Goal: Task Accomplishment & Management: Complete application form

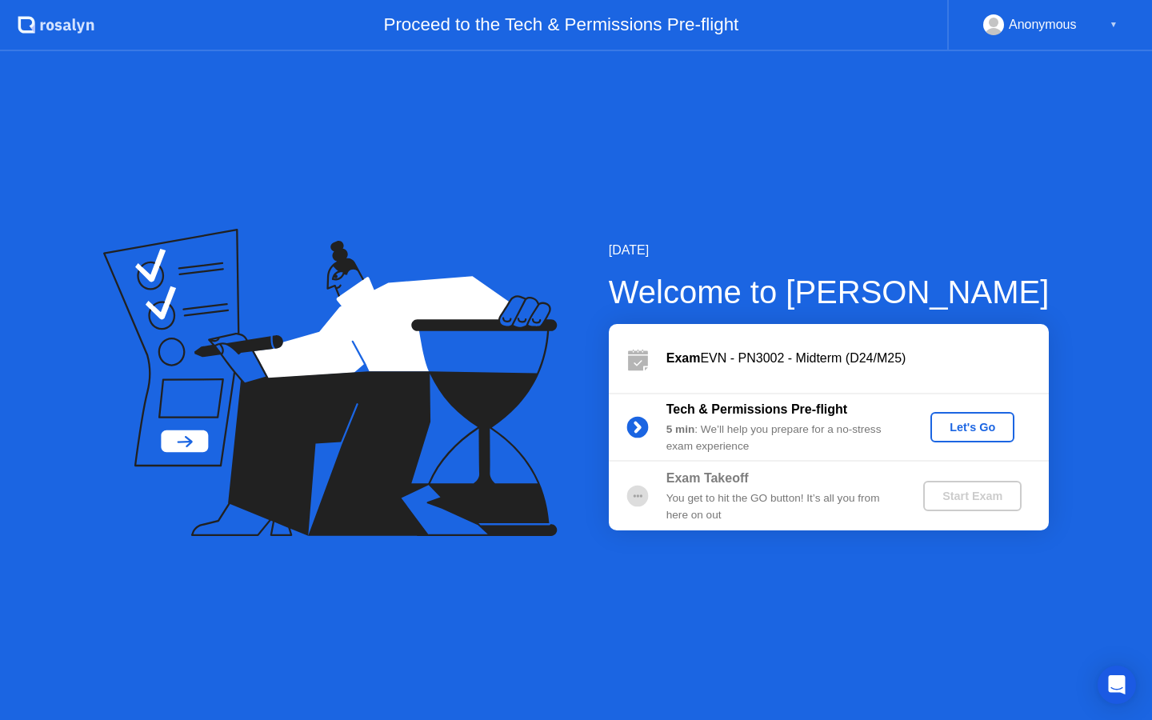
click at [969, 426] on div "Let's Go" at bounding box center [972, 427] width 71 height 13
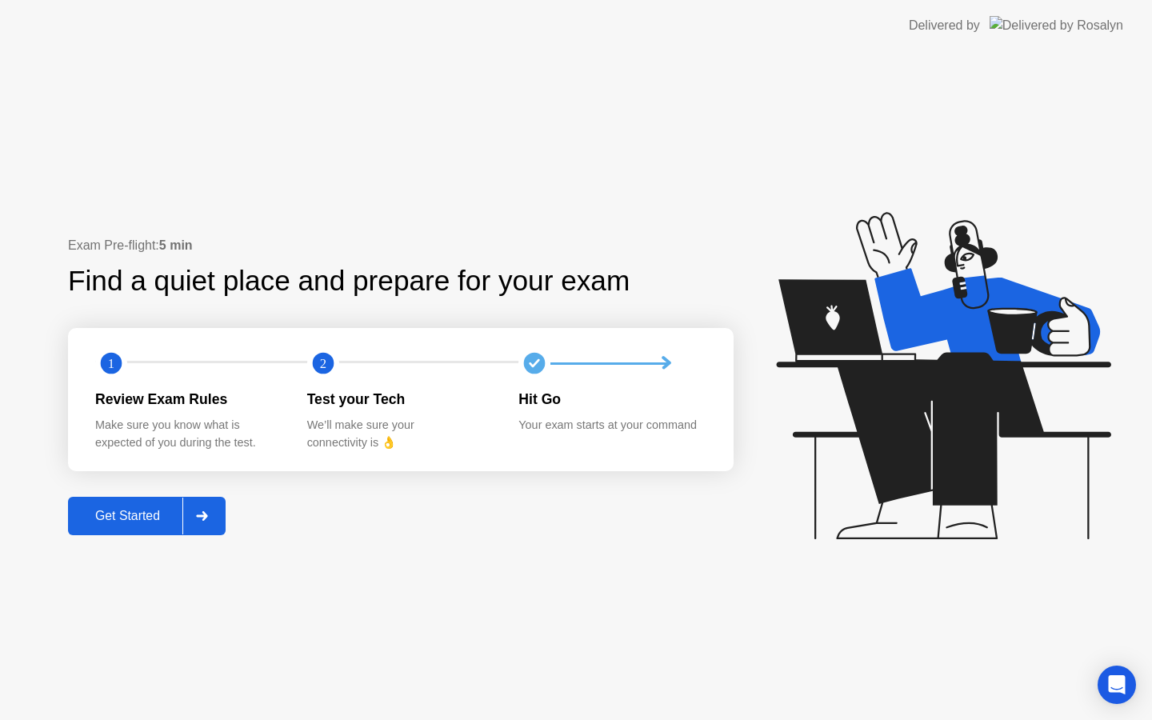
click at [221, 516] on div at bounding box center [201, 516] width 38 height 37
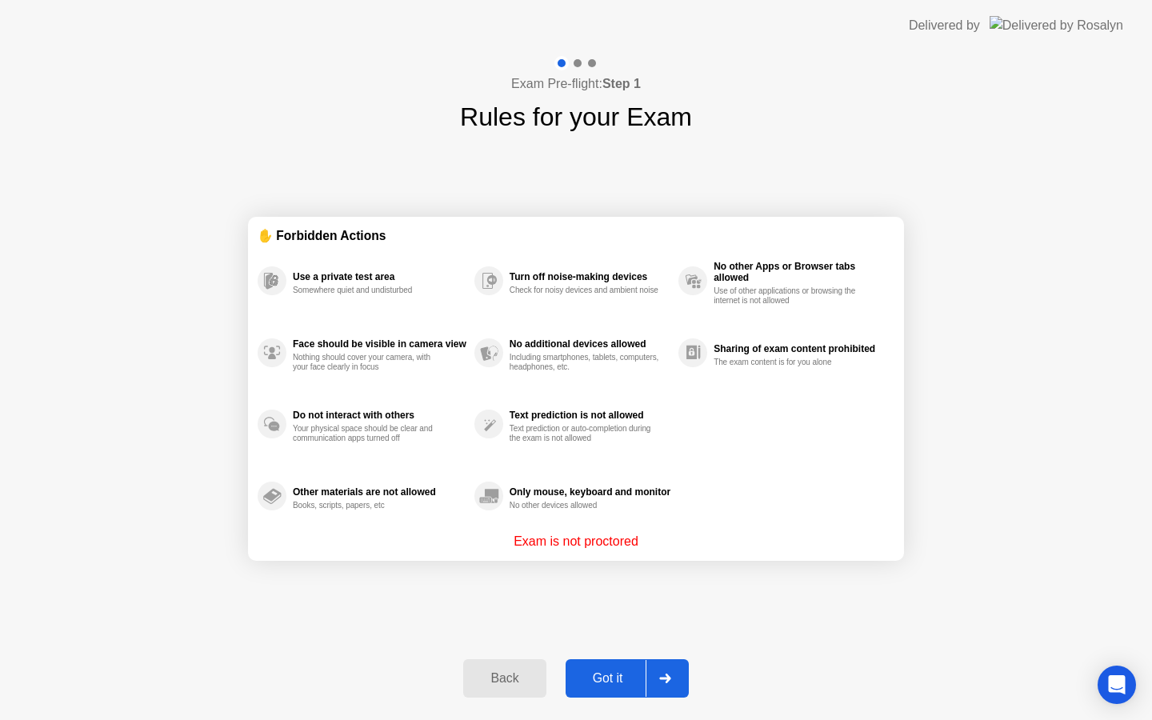
click at [605, 671] on div "Got it" at bounding box center [607, 678] width 75 height 14
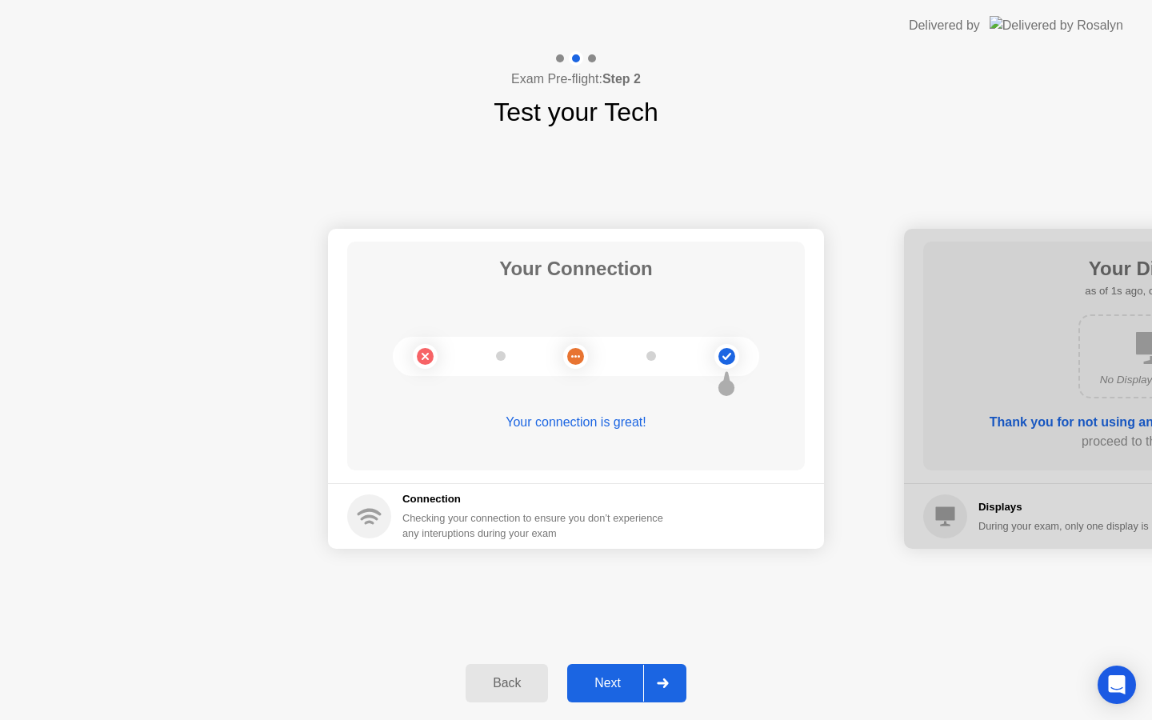
click at [666, 680] on icon at bounding box center [662, 683] width 11 height 10
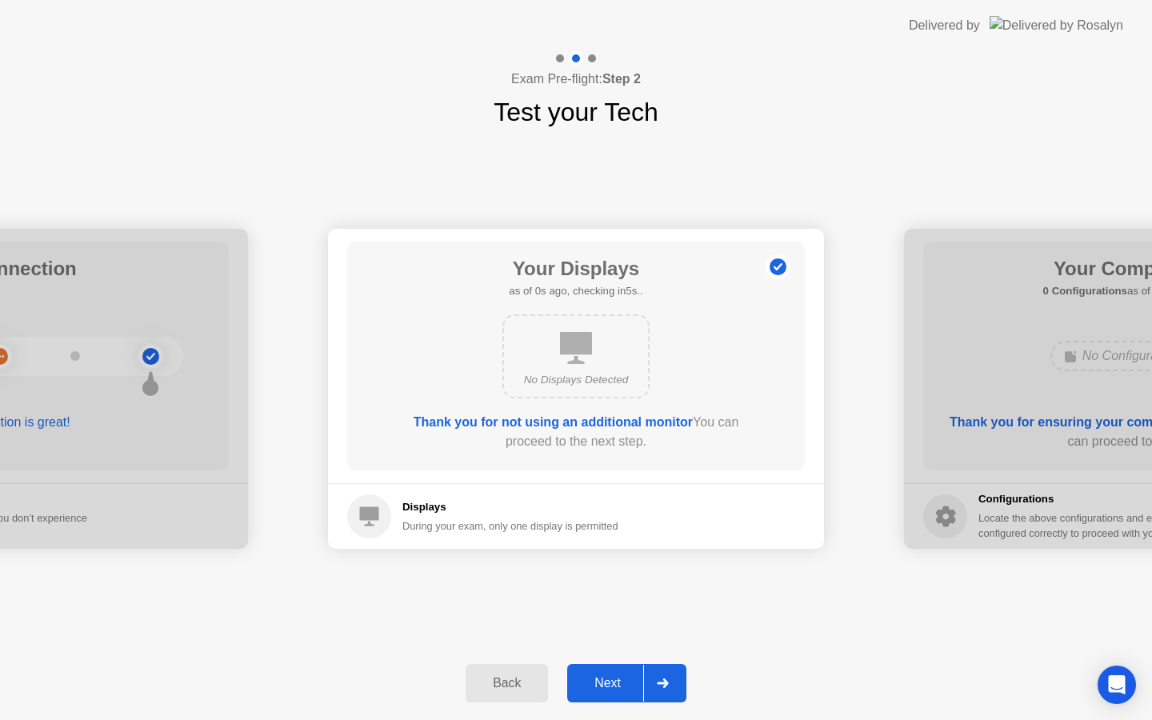
click at [663, 686] on icon at bounding box center [662, 683] width 11 height 10
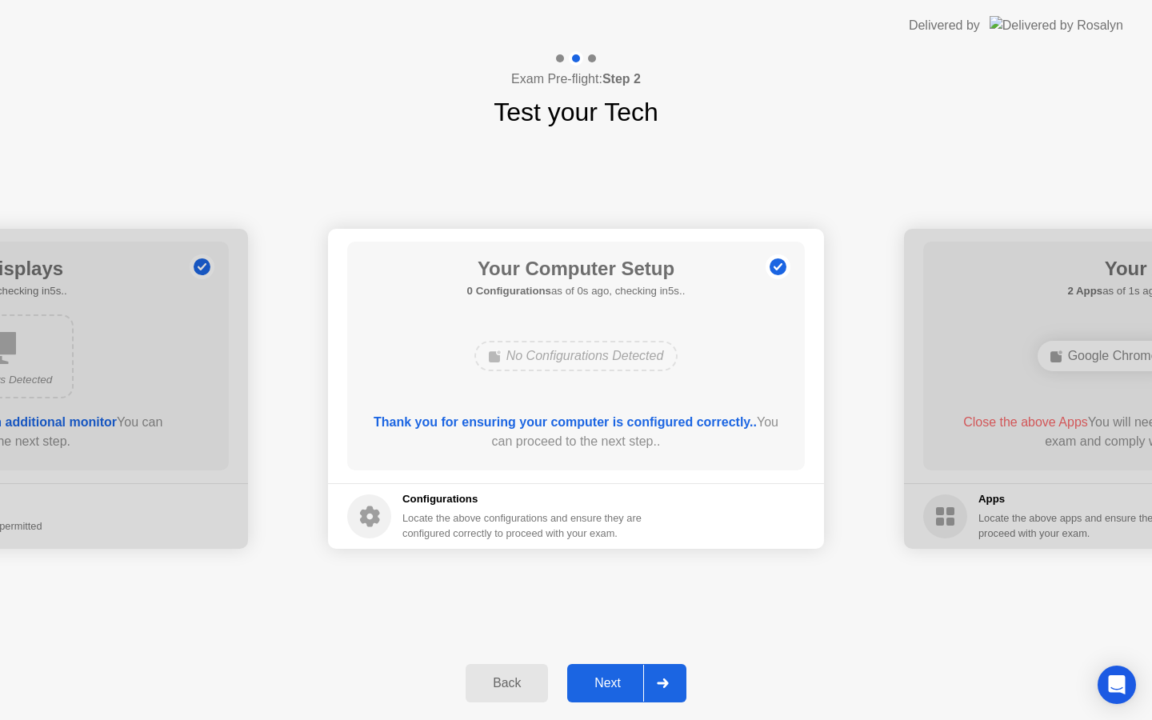
click at [663, 686] on icon at bounding box center [662, 683] width 11 height 10
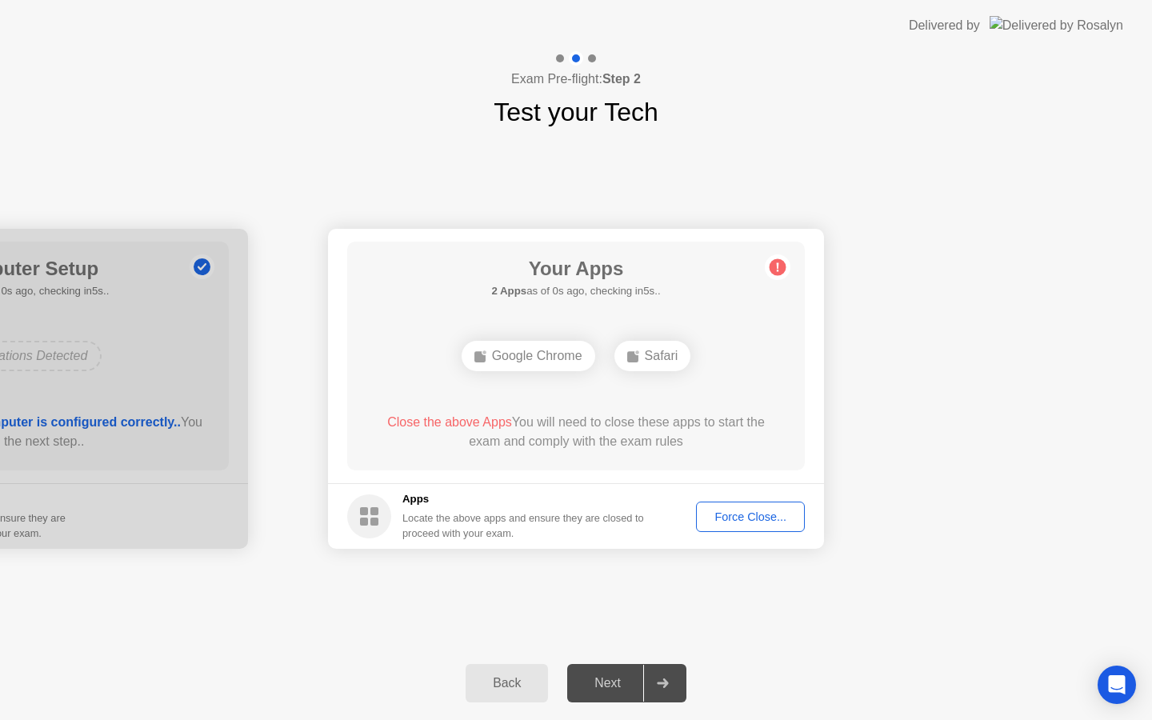
click at [663, 686] on icon at bounding box center [662, 683] width 11 height 10
click at [610, 690] on div "Next" at bounding box center [607, 683] width 71 height 14
click at [745, 510] on div "Force Close..." at bounding box center [751, 516] width 98 height 13
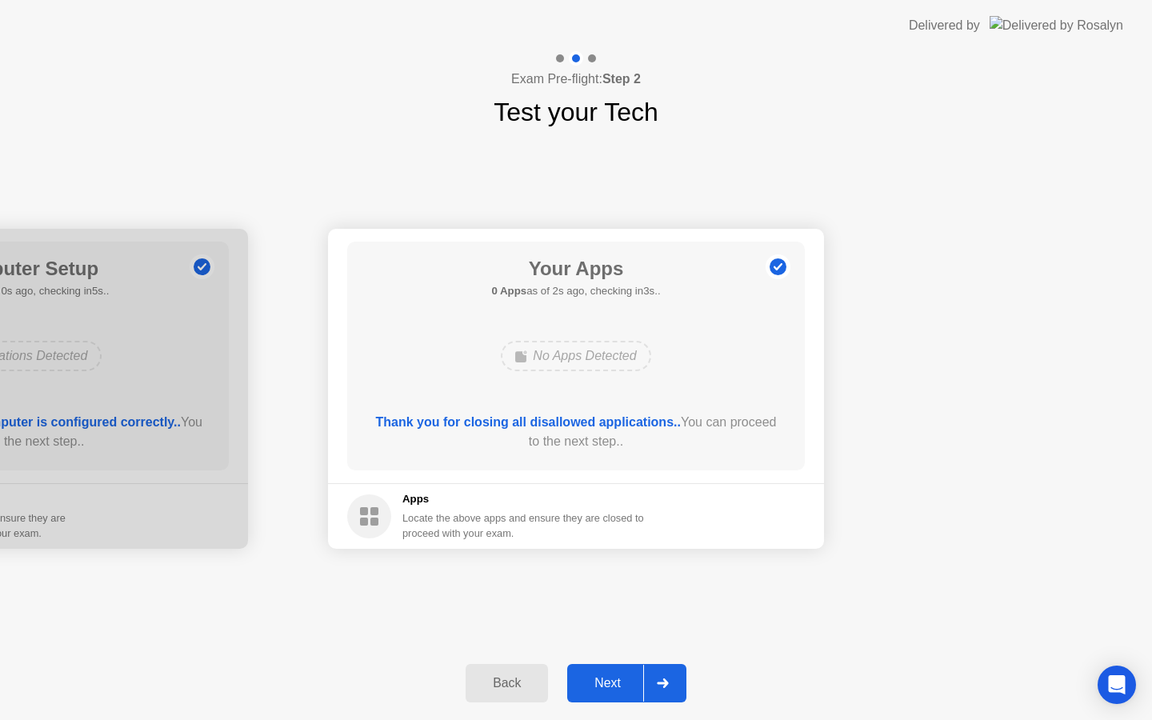
click at [614, 677] on div "Next" at bounding box center [607, 683] width 71 height 14
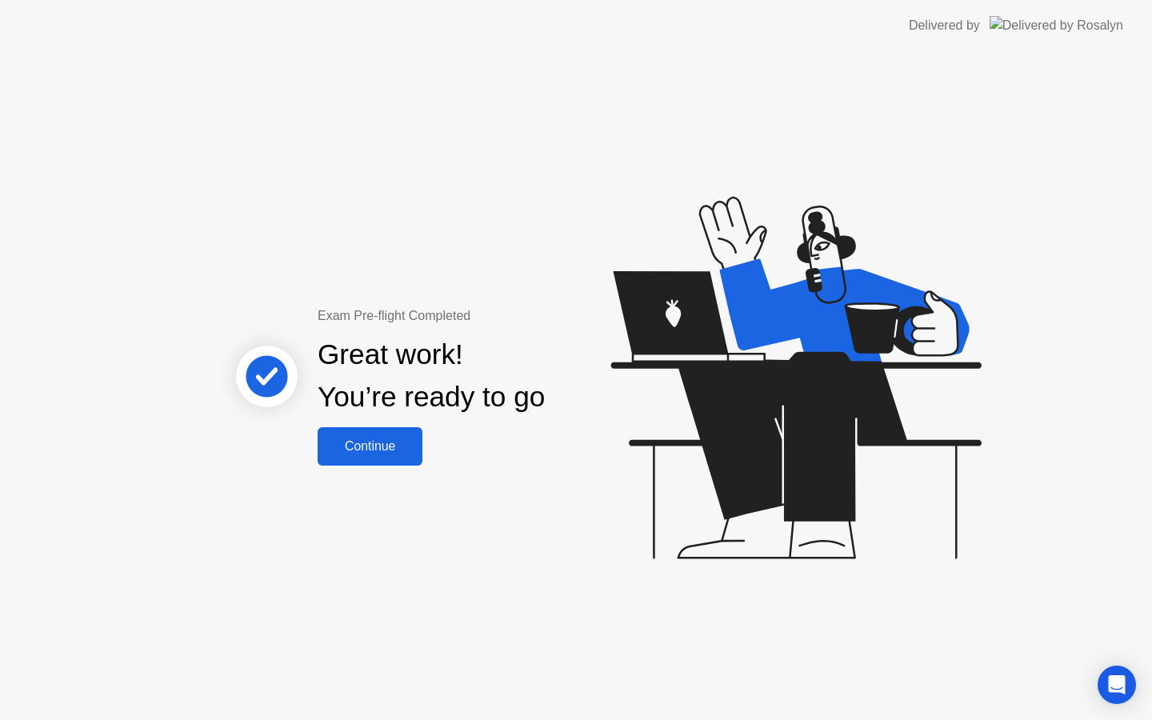
click at [382, 454] on div "Continue" at bounding box center [369, 446] width 95 height 14
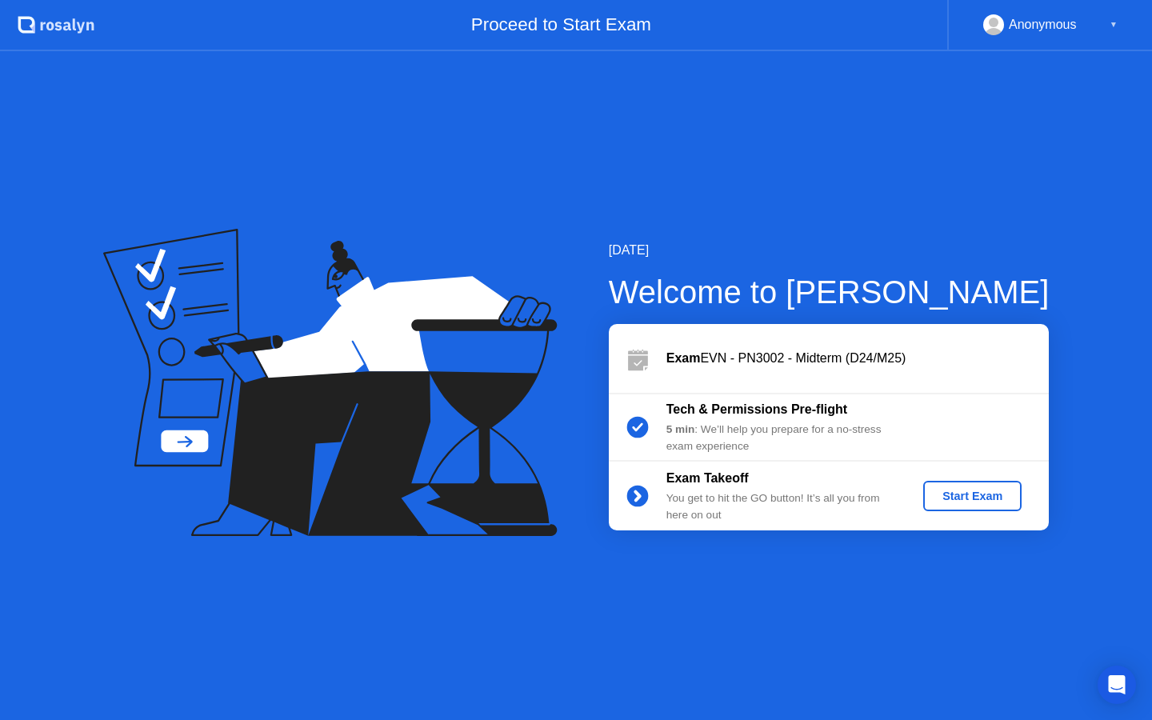
click at [971, 498] on div "Start Exam" at bounding box center [973, 496] width 86 height 13
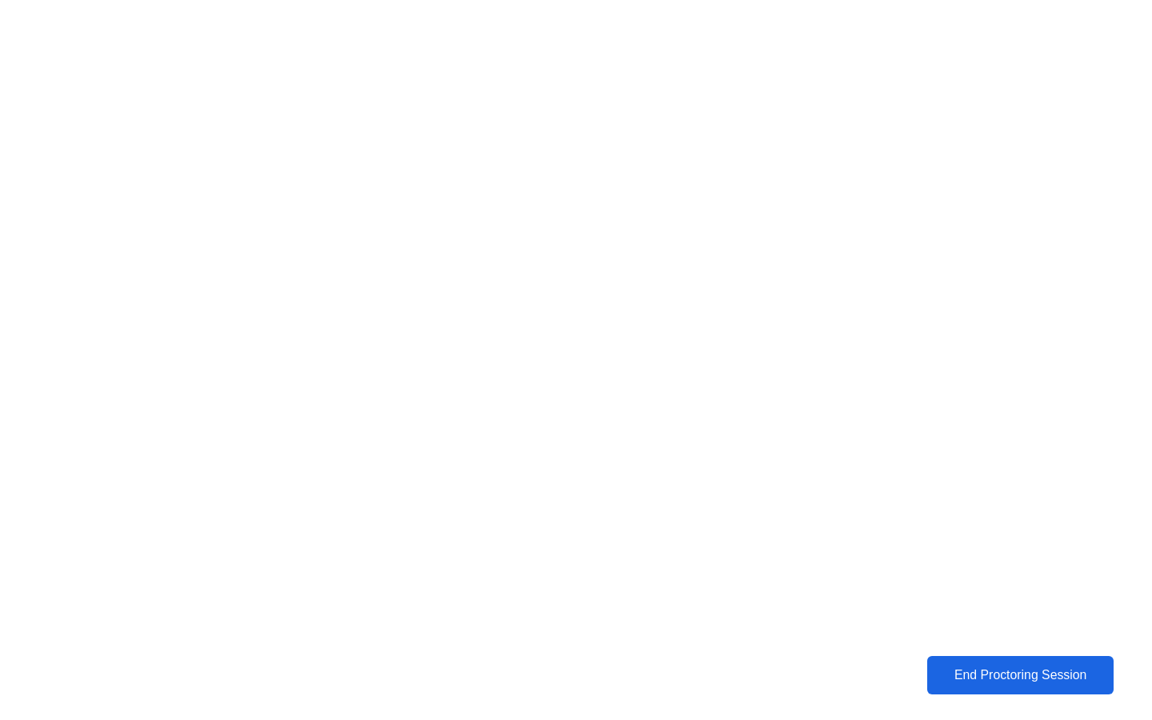
click at [1024, 663] on button "End Proctoring Session" at bounding box center [1020, 675] width 187 height 38
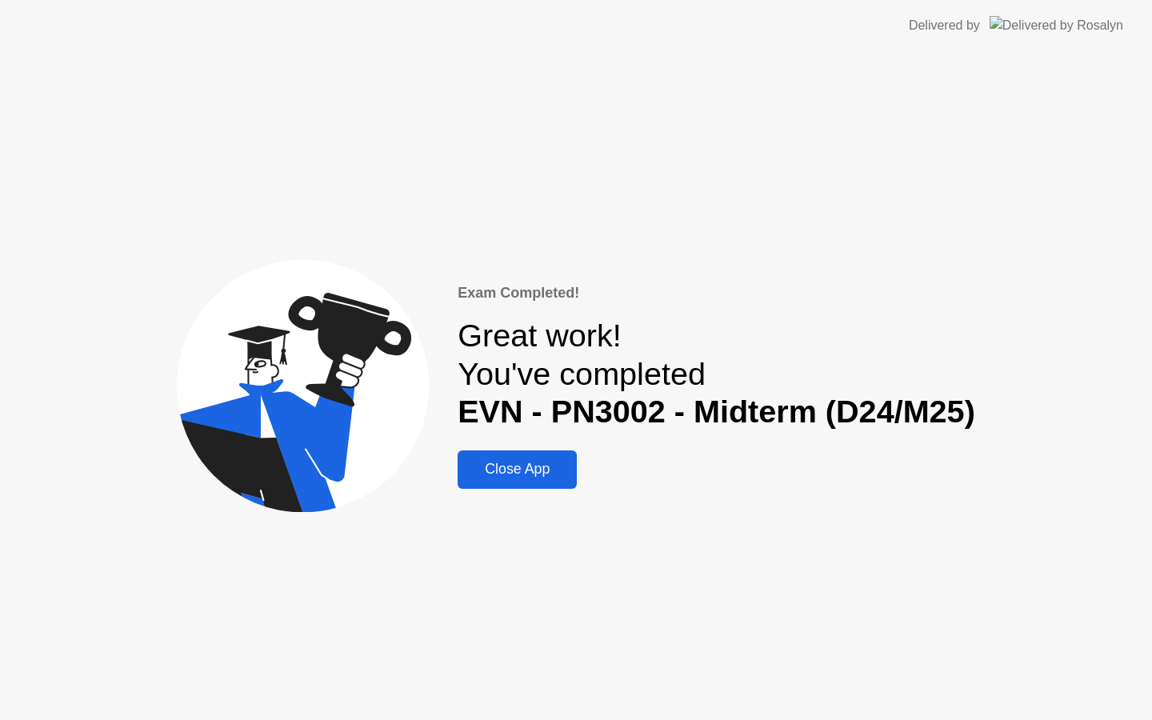
click at [510, 487] on button "Close App" at bounding box center [517, 469] width 119 height 38
